Goal: Obtain resource: Download file/media

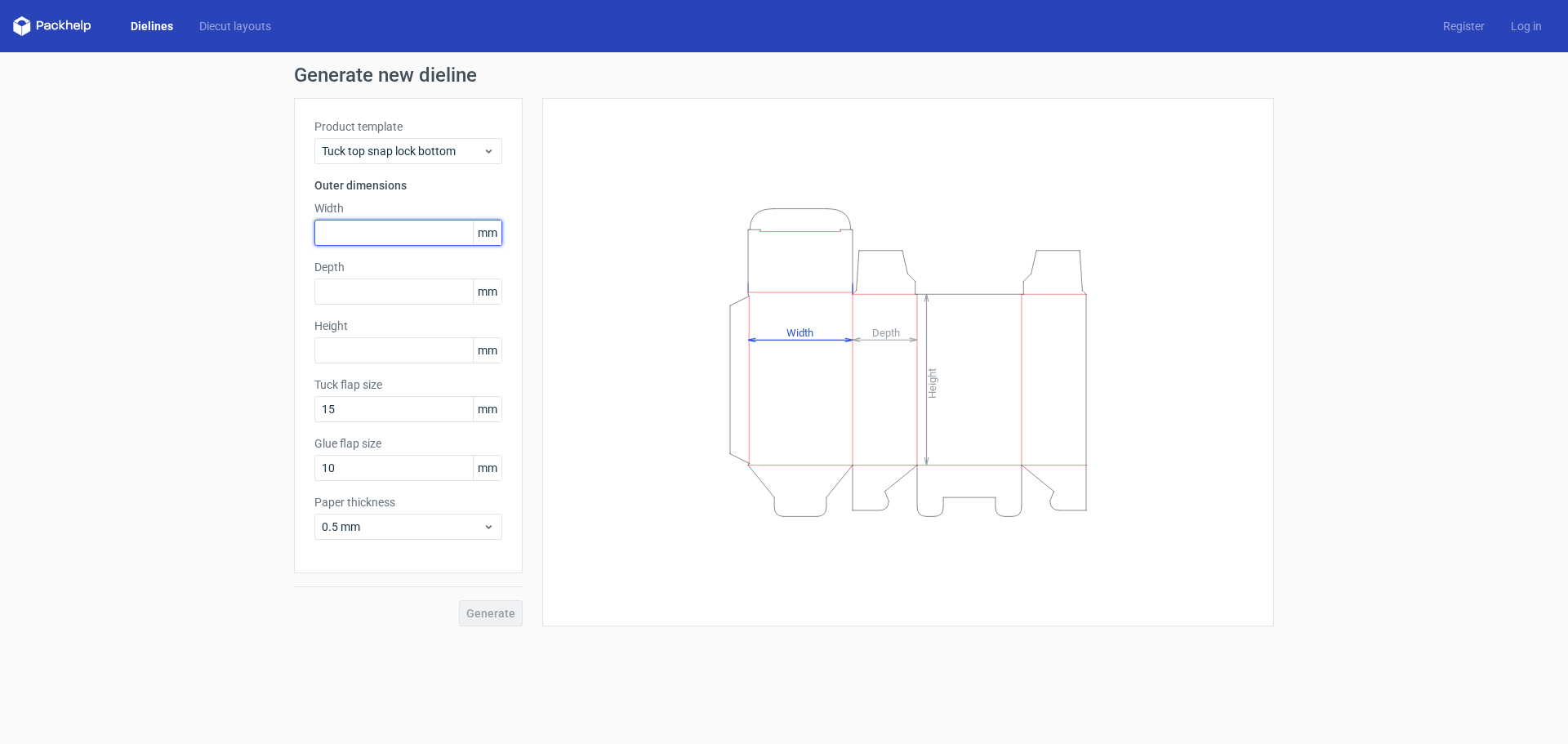
click at [343, 233] on input "text" at bounding box center [408, 232] width 188 height 26
type input "200"
type input "90"
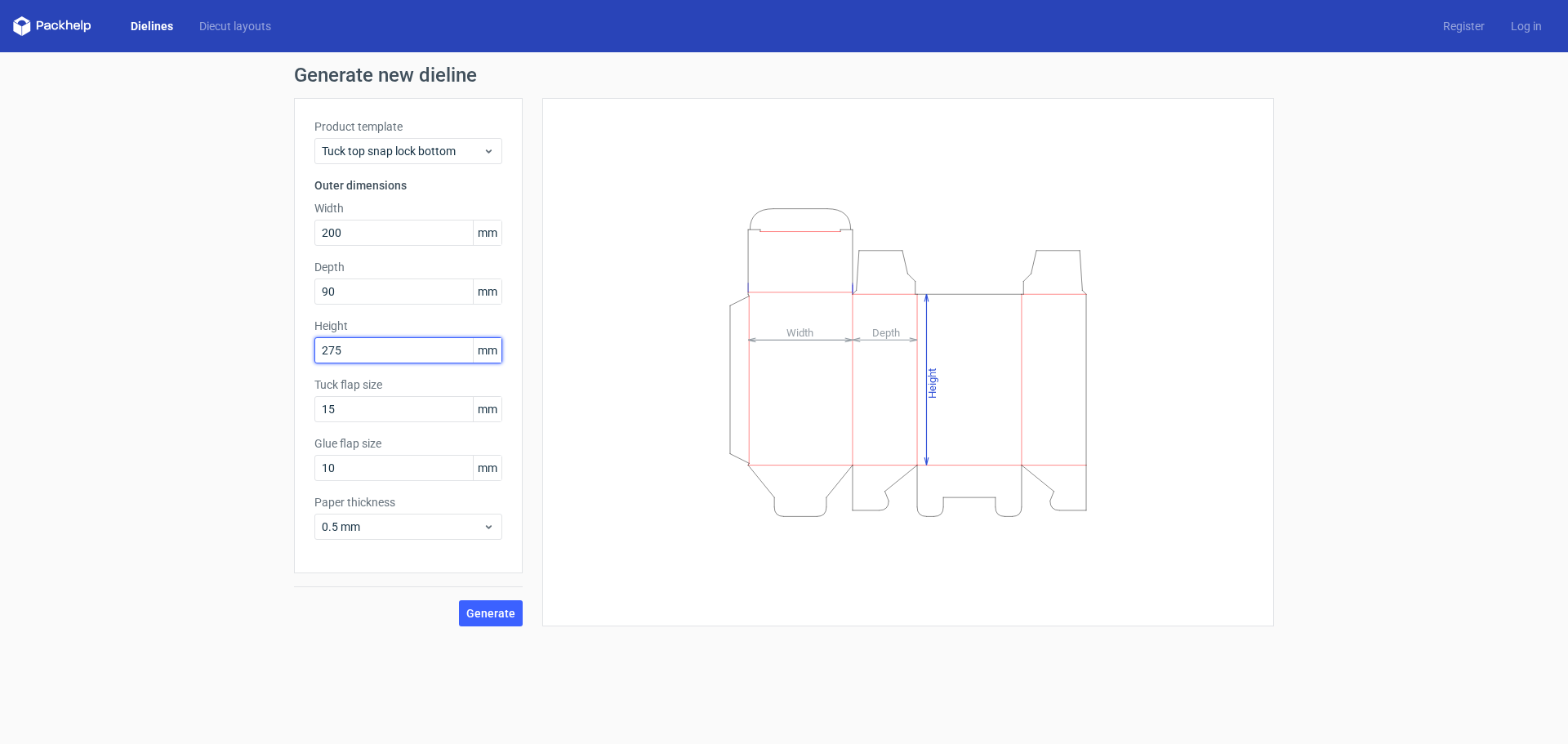
type input "275"
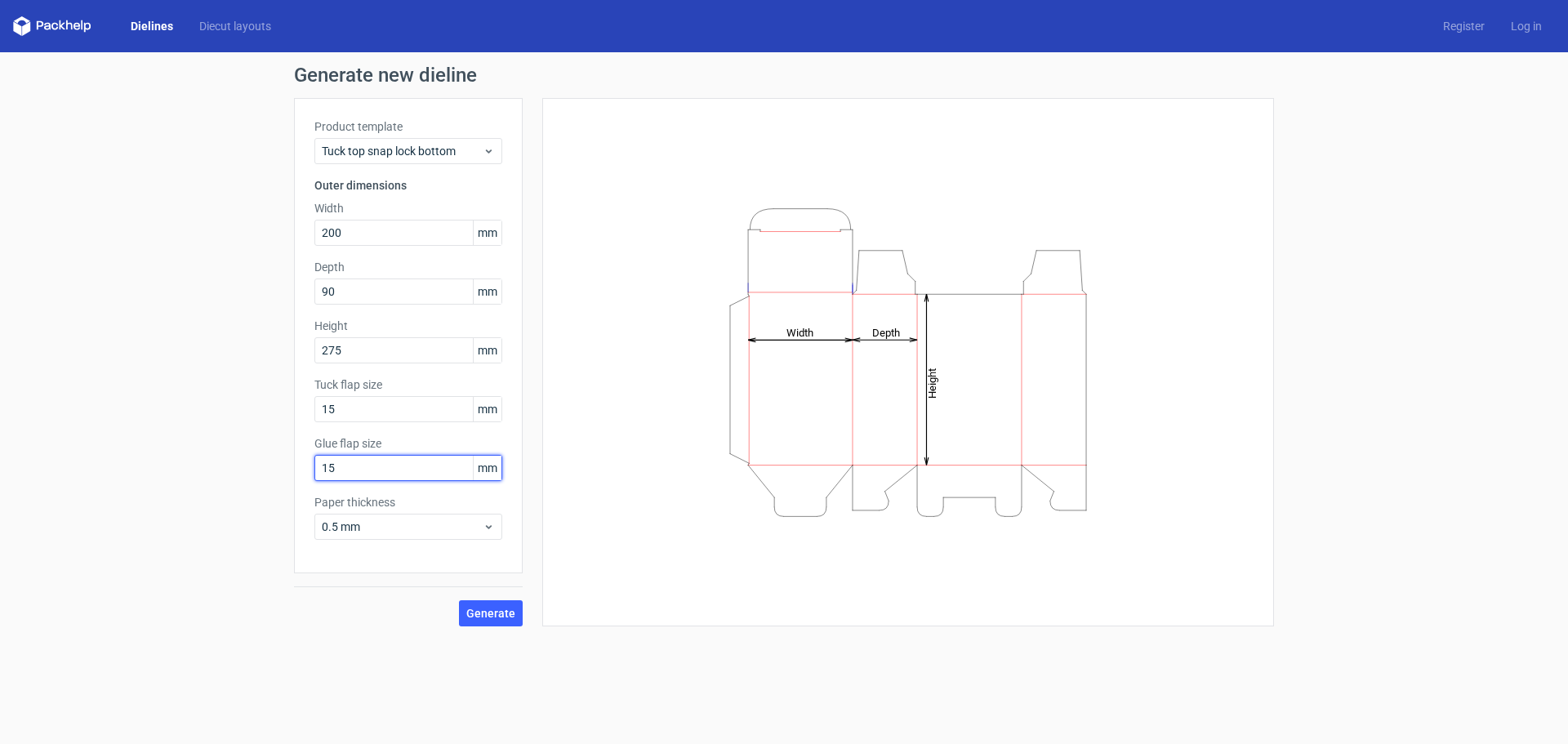
type input "15"
click at [497, 614] on span "Generate" at bounding box center [490, 612] width 49 height 11
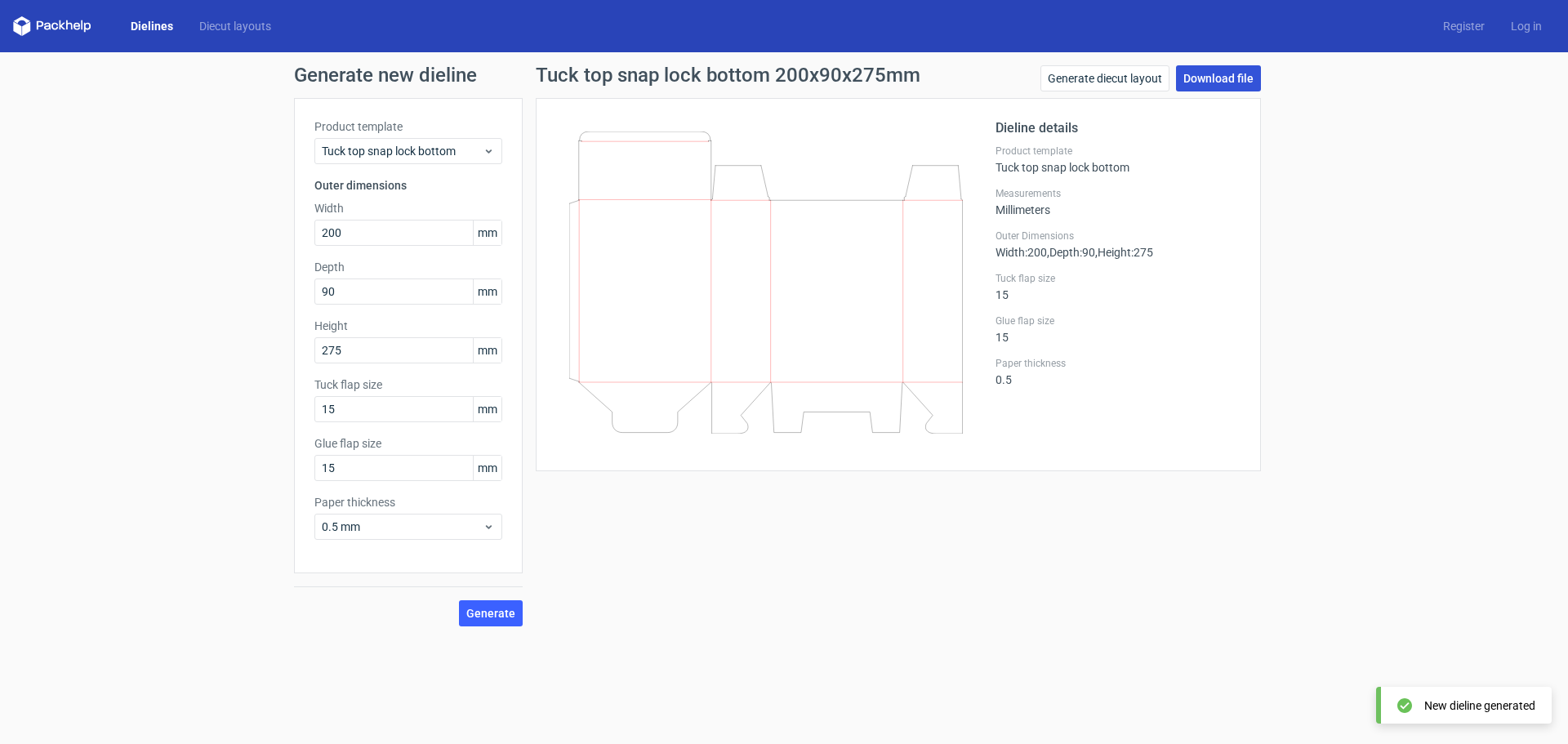
click at [1208, 83] on link "Download file" at bounding box center [1218, 78] width 85 height 26
